Goal: Register for event/course

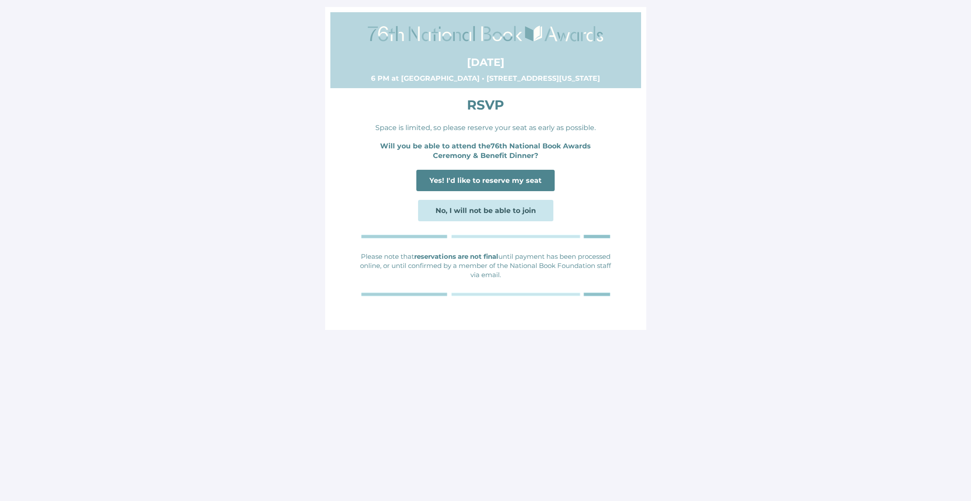
click at [500, 180] on span "Yes! I'd like to reserve my seat" at bounding box center [485, 180] width 112 height 8
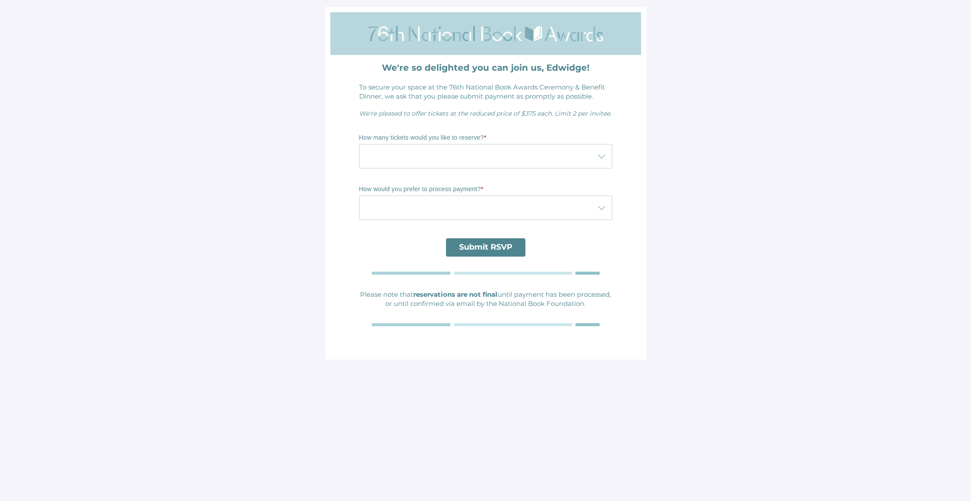
click at [599, 157] on icon at bounding box center [601, 156] width 10 height 10
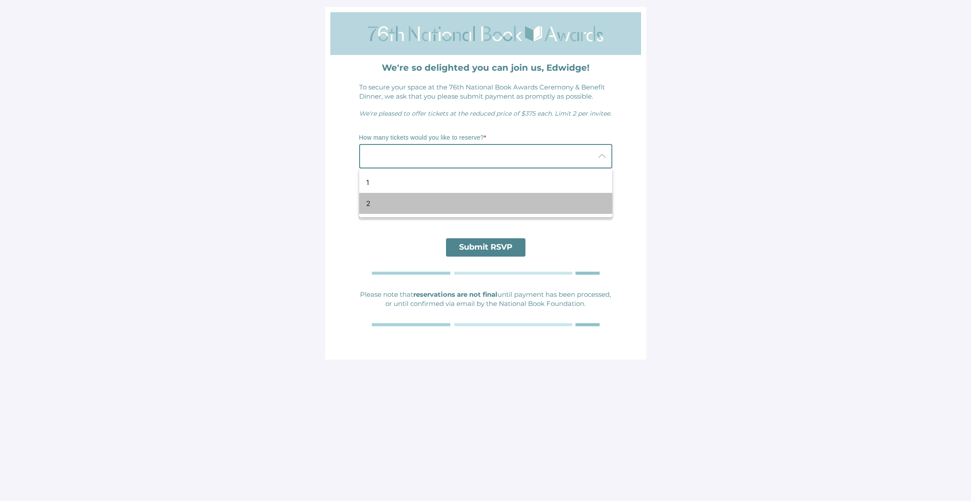
click at [369, 205] on div "2" at bounding box center [482, 203] width 232 height 10
type input "2"
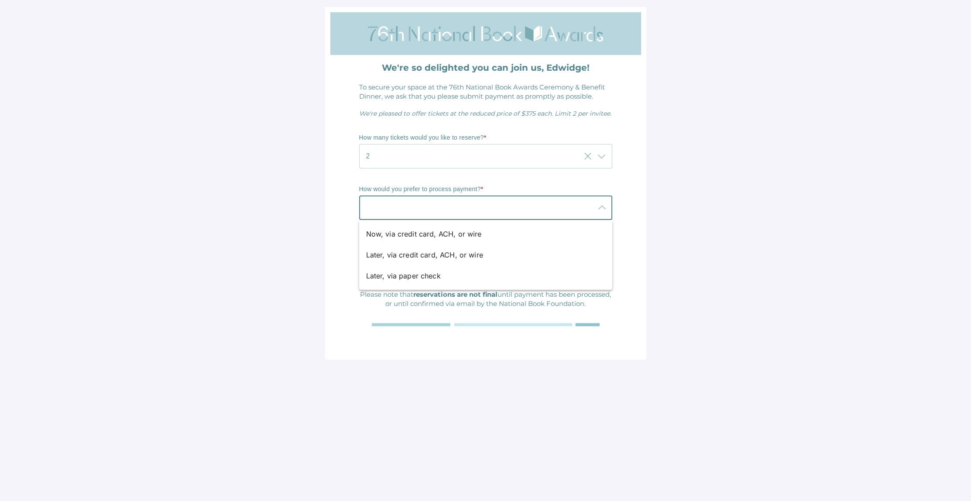
click at [387, 205] on div at bounding box center [477, 207] width 236 height 24
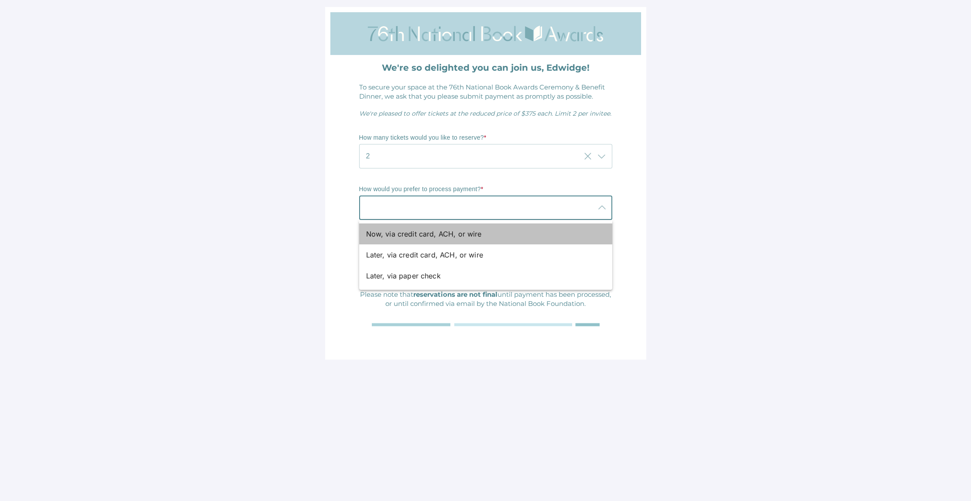
click at [397, 233] on div "Now, via credit card, ACH, or wire" at bounding box center [482, 234] width 232 height 10
type input "Now, via credit card, ACH, or wire"
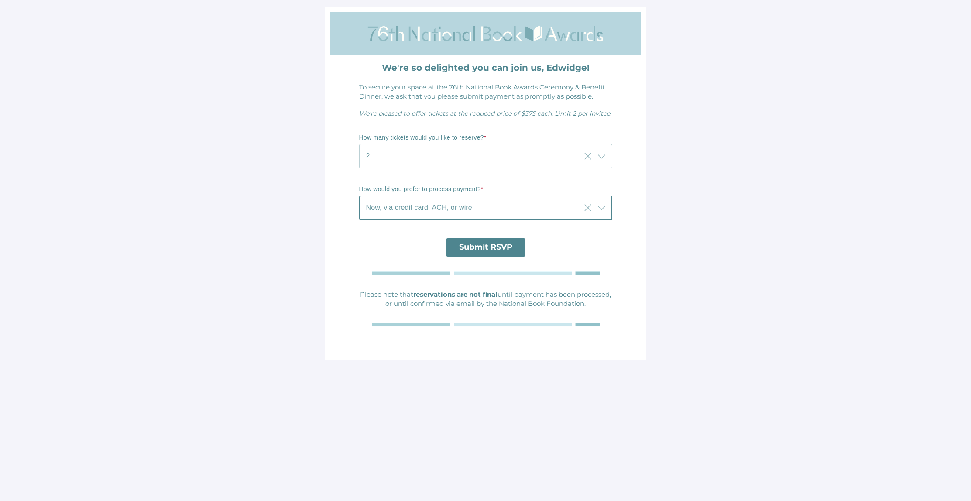
click at [472, 248] on span "Submit RSVP" at bounding box center [485, 247] width 53 height 10
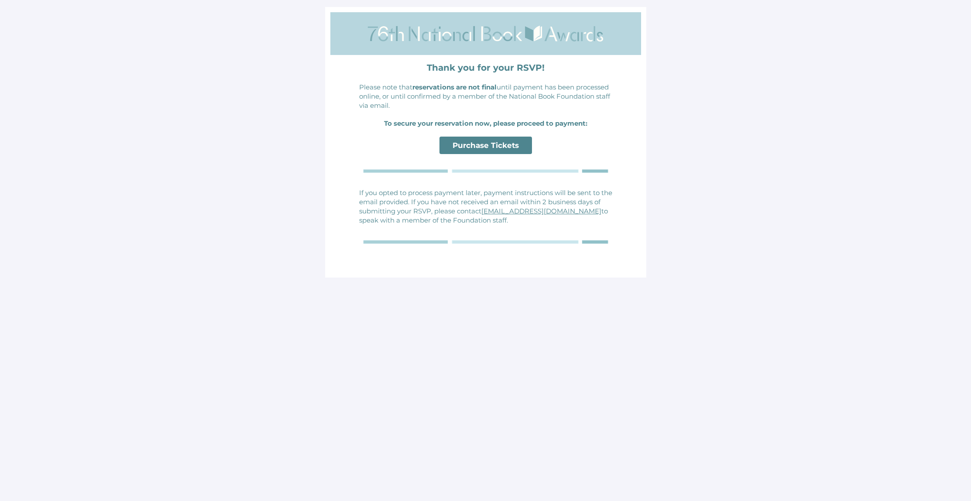
click at [489, 147] on span "Purchase Tickets" at bounding box center [485, 145] width 66 height 9
